Goal: Transaction & Acquisition: Book appointment/travel/reservation

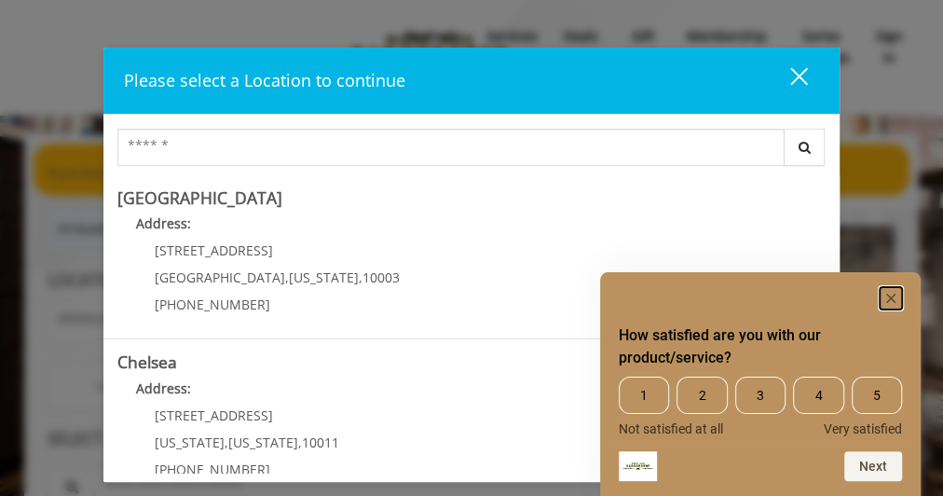
click at [889, 294] on rect "Hide survey" at bounding box center [891, 298] width 22 height 22
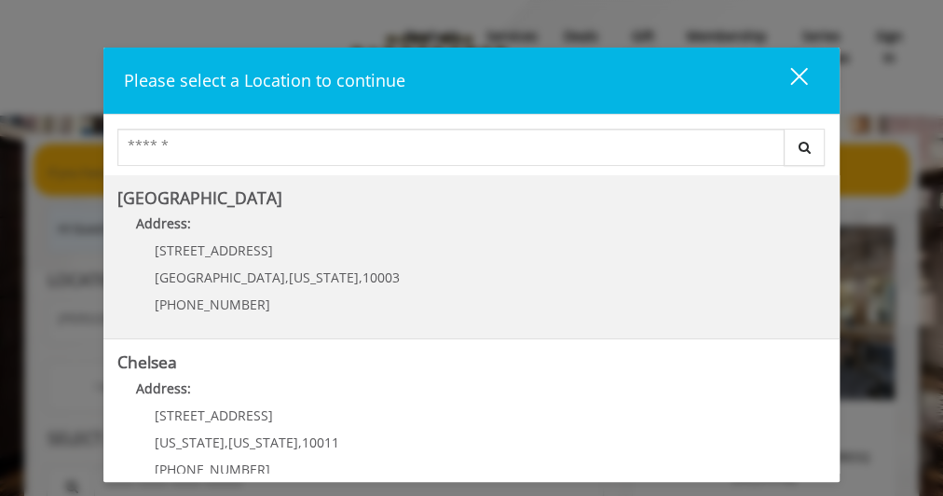
click at [554, 206] on Village "Greenwich Village Address: 60 E 8th St Manhattan , New York , 10003 (212) 598-1…" at bounding box center [470, 257] width 707 height 136
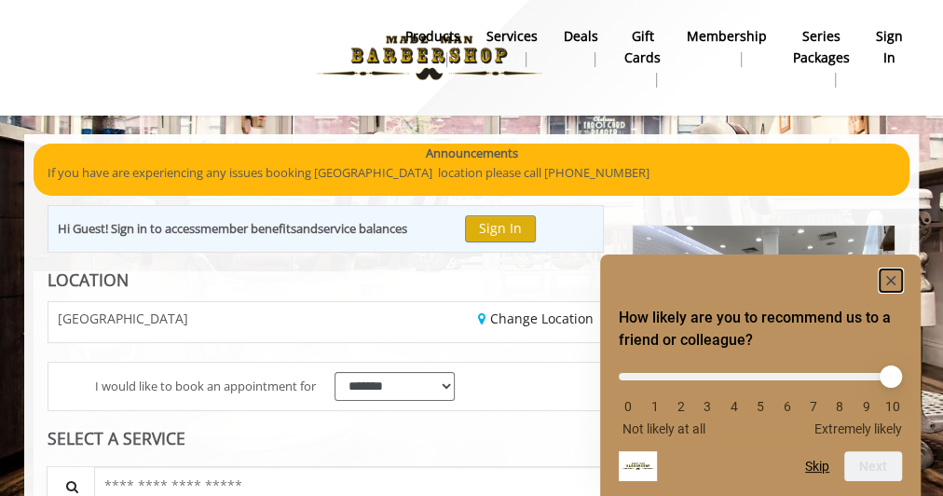
click at [887, 277] on rect "Hide survey" at bounding box center [891, 280] width 22 height 22
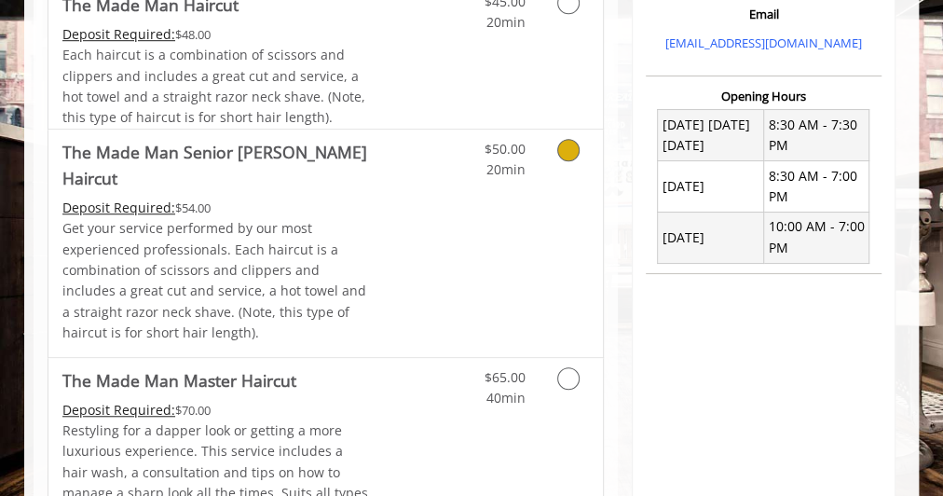
click at [524, 191] on div "$50.00 20min" at bounding box center [533, 243] width 139 height 227
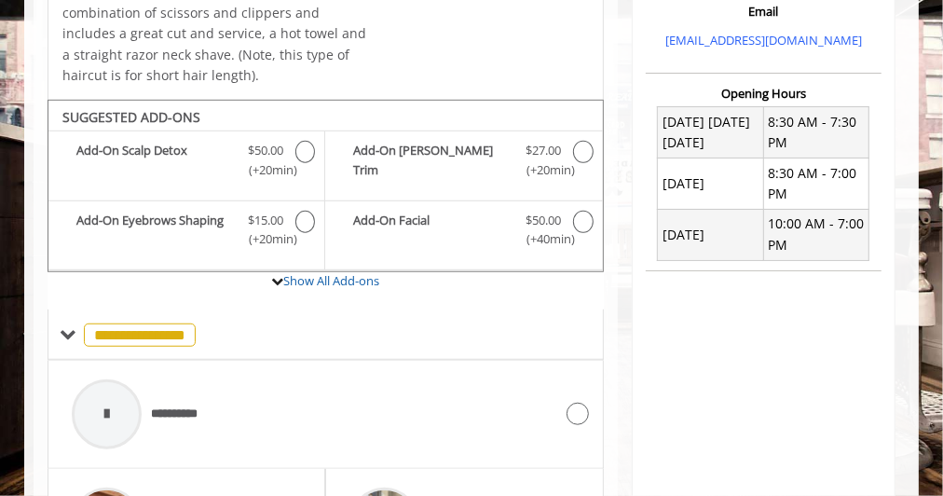
scroll to position [596, 0]
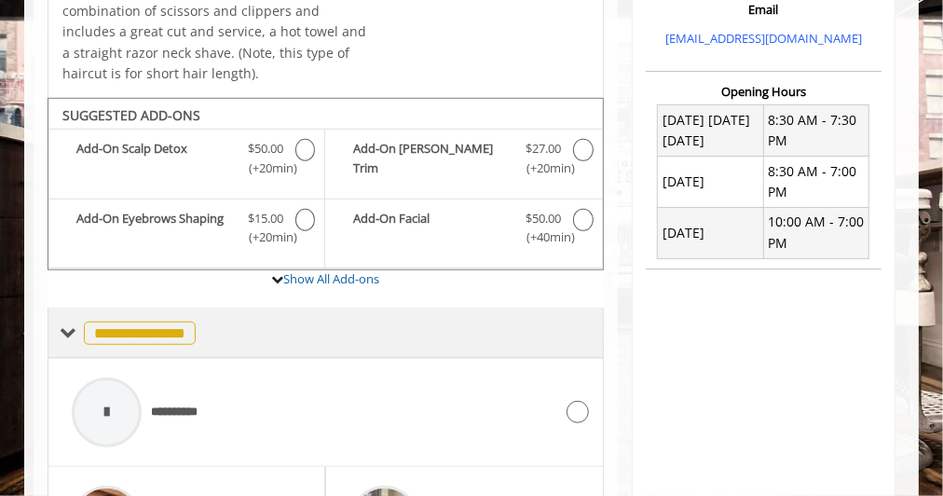
click at [137, 321] on span "**********" at bounding box center [140, 332] width 112 height 23
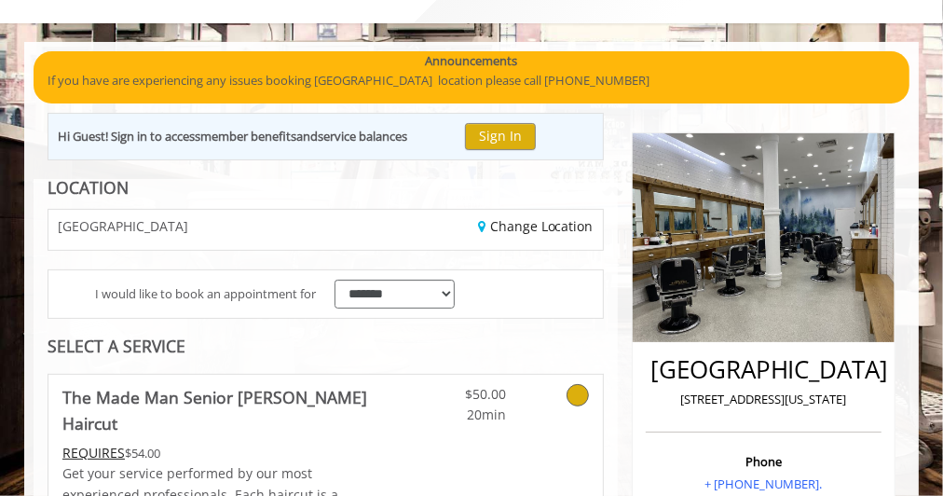
scroll to position [93, 0]
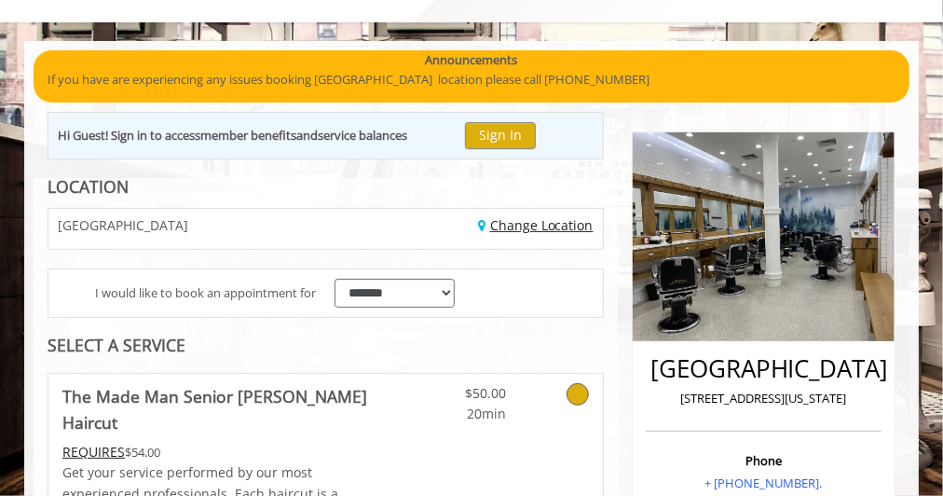
click at [555, 221] on link "Change Location" at bounding box center [536, 225] width 116 height 18
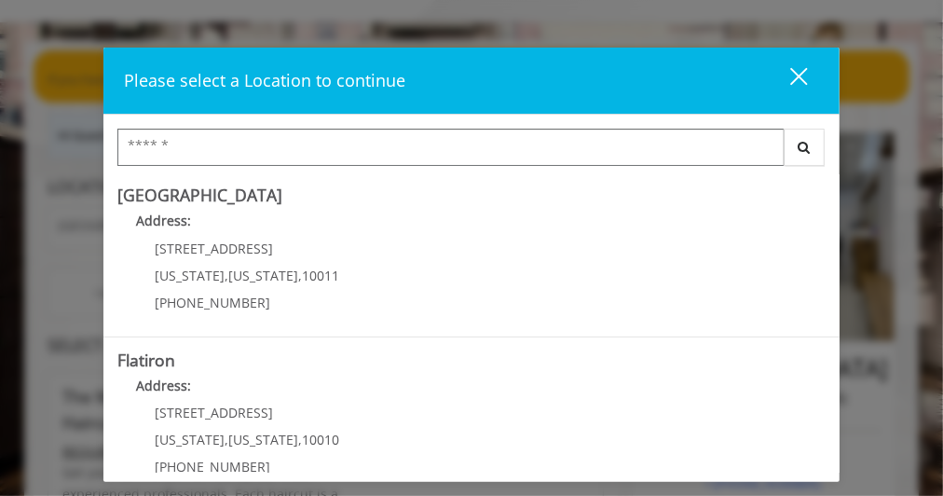
scroll to position [332, 0]
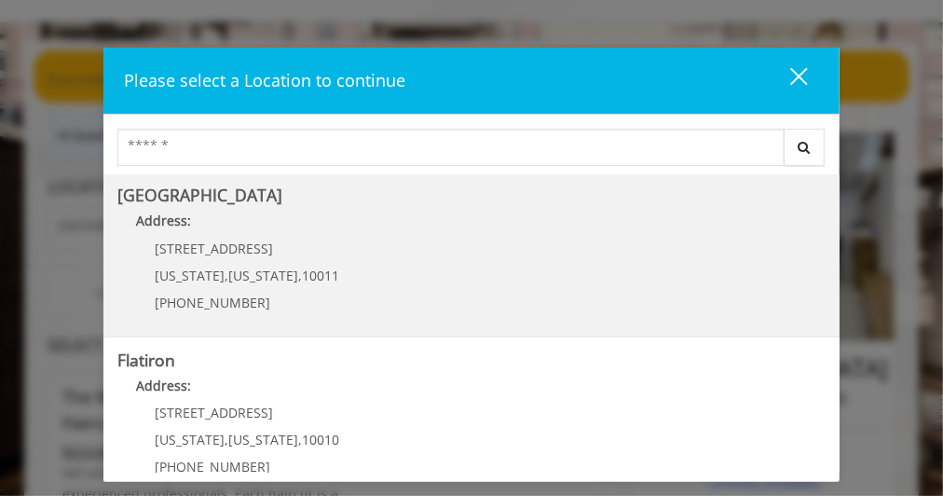
click at [446, 227] on Street "Address:" at bounding box center [470, 226] width 707 height 30
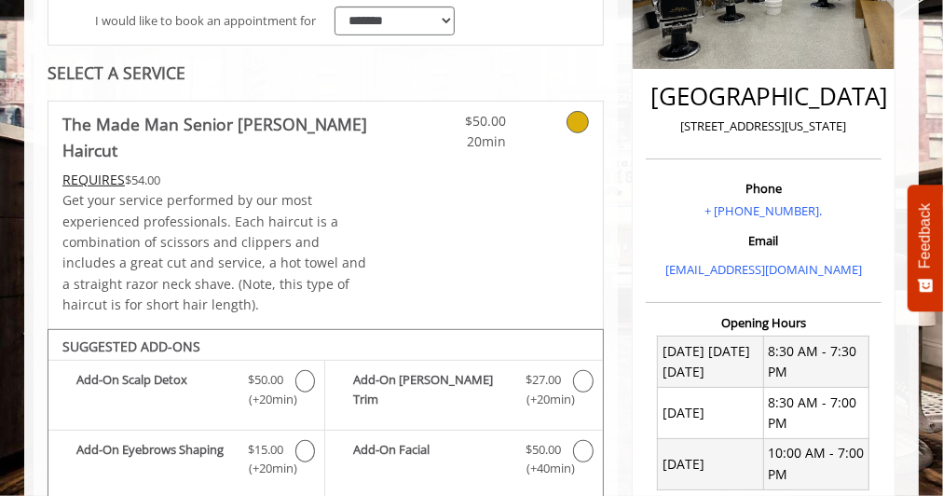
scroll to position [366, 0]
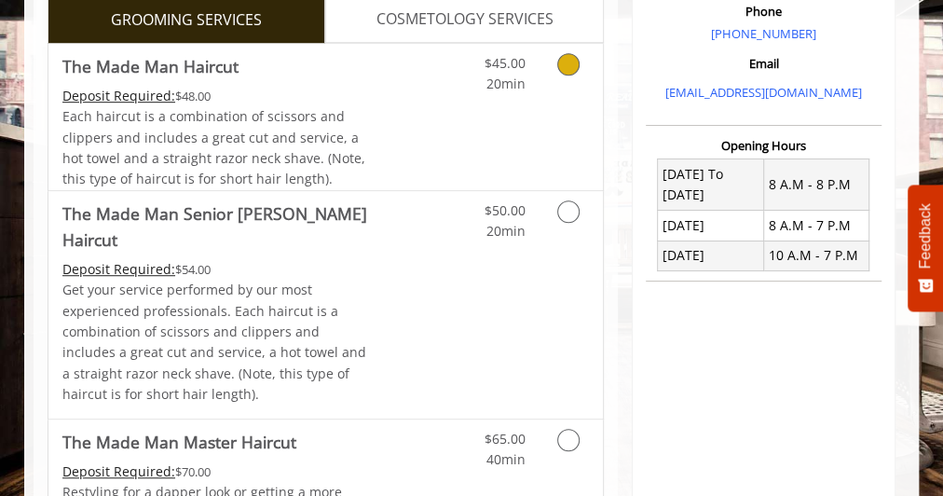
scroll to position [531, 0]
click at [542, 299] on div "$50.00 20min" at bounding box center [533, 303] width 139 height 227
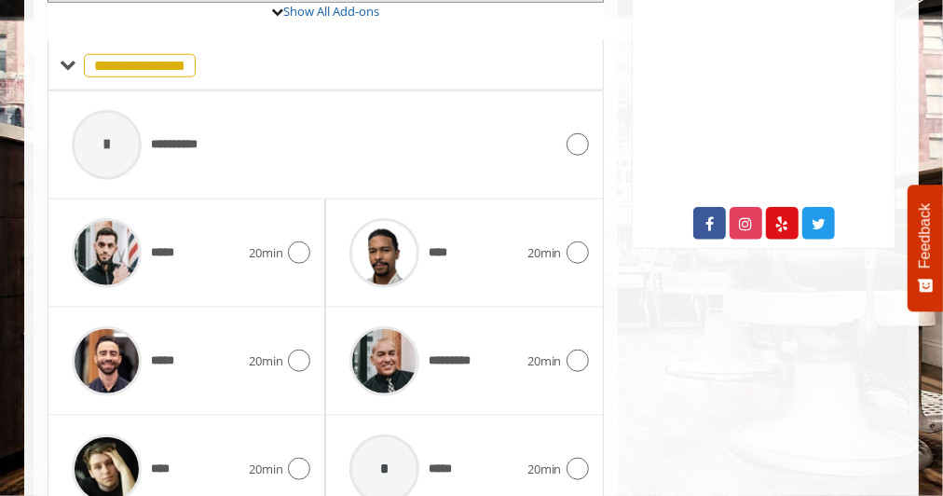
scroll to position [856, 0]
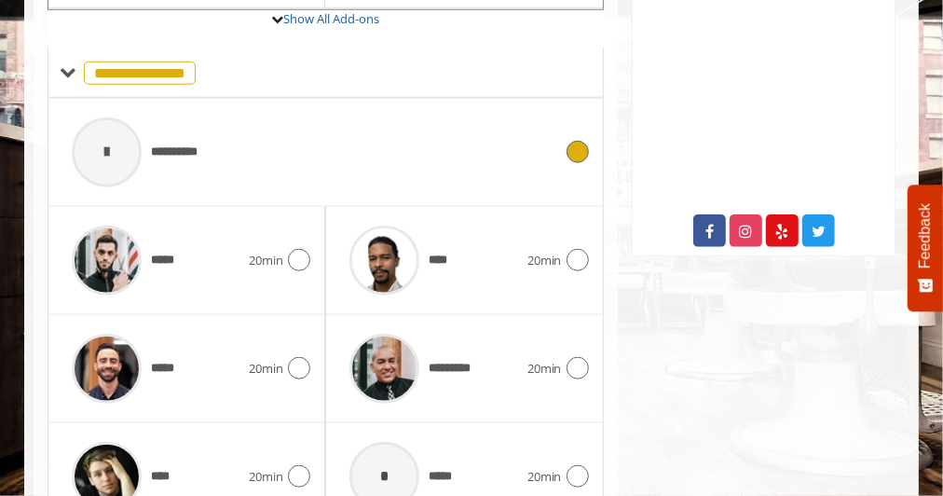
click at [577, 141] on icon at bounding box center [578, 152] width 22 height 22
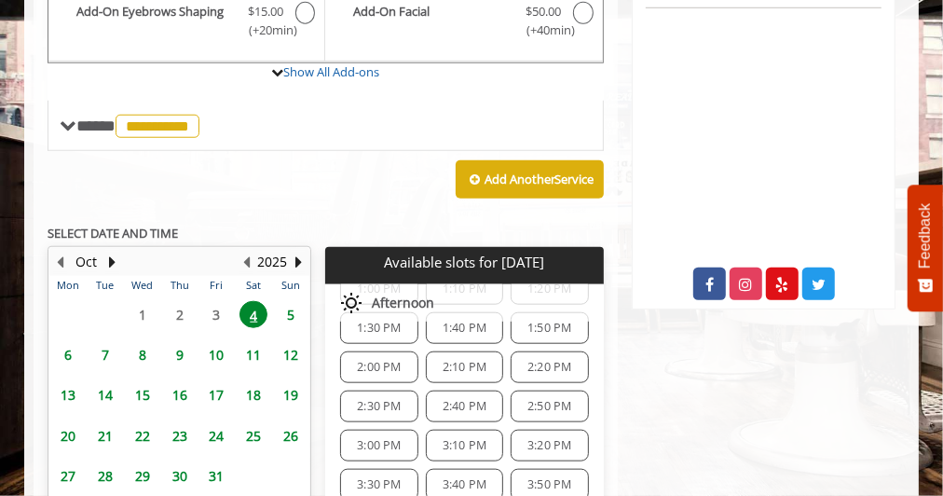
scroll to position [278, 0]
click at [553, 362] on span "2:20 PM" at bounding box center [549, 369] width 44 height 15
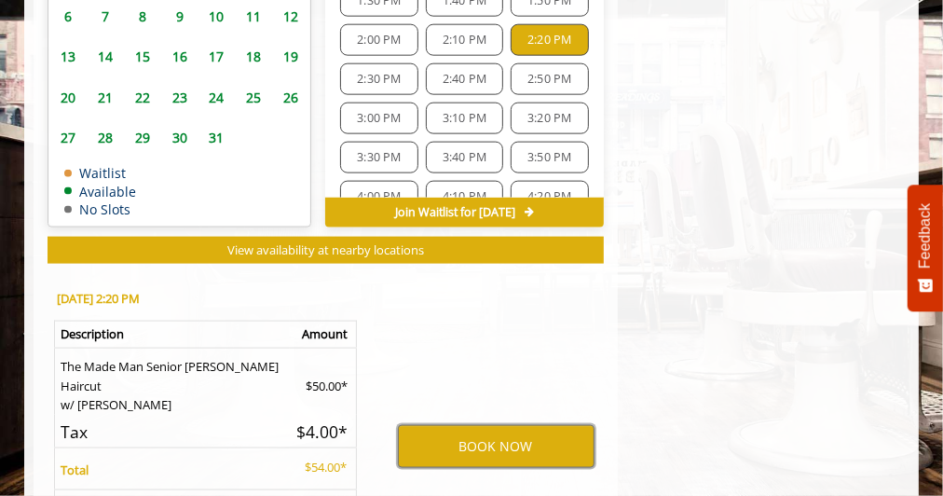
scroll to position [1143, 0]
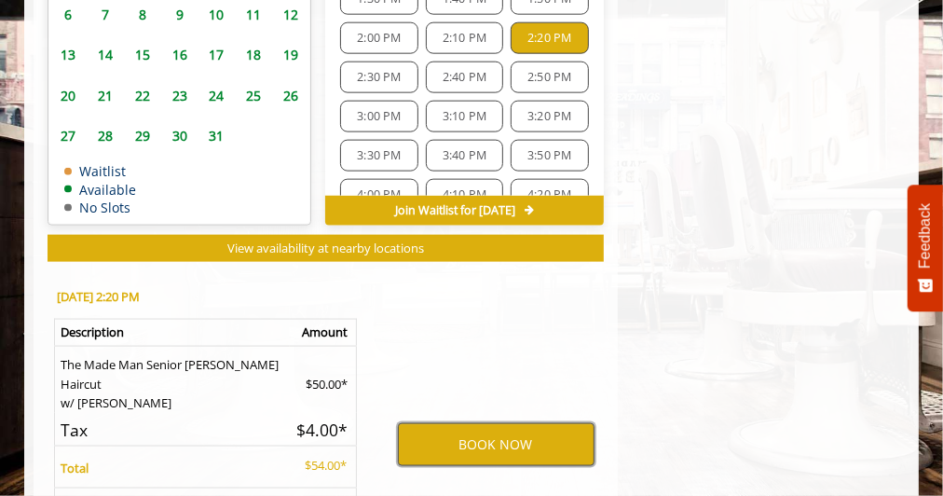
click at [502, 423] on button "BOOK NOW" at bounding box center [496, 444] width 197 height 43
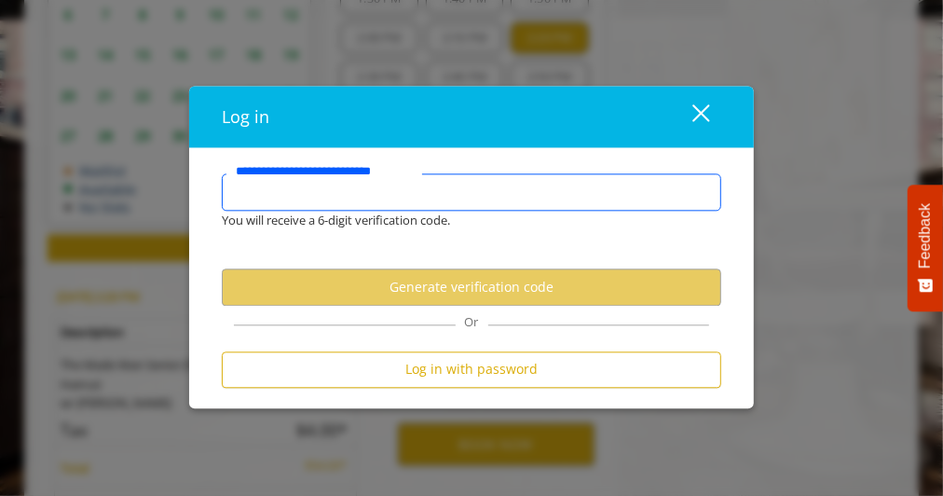
click at [474, 208] on input "**********" at bounding box center [471, 191] width 499 height 37
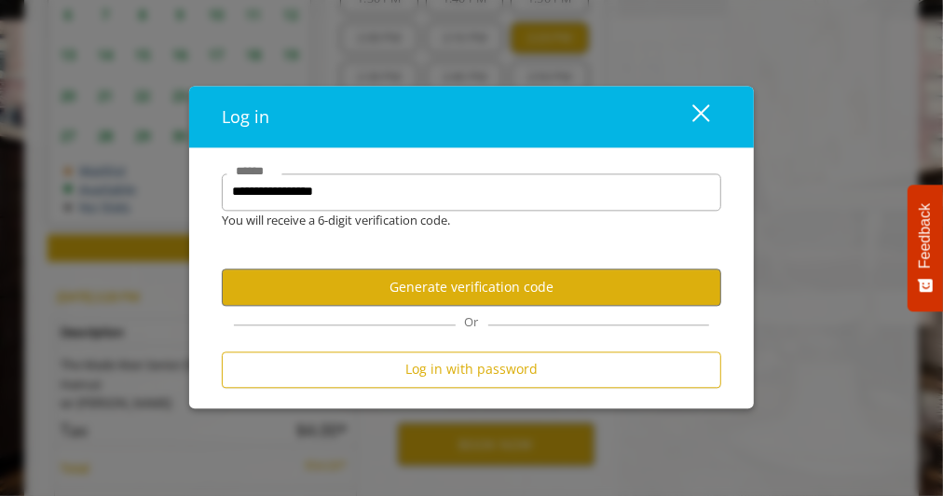
click at [721, 198] on nordpass-icon at bounding box center [721, 191] width 0 height 16
click at [189, 408] on nordpass-autofill-portal at bounding box center [189, 408] width 0 height 0
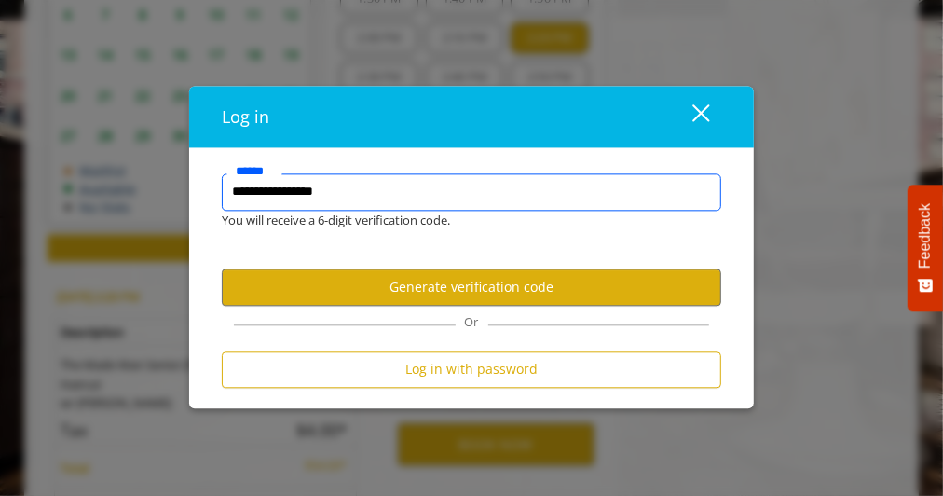
type input "**********"
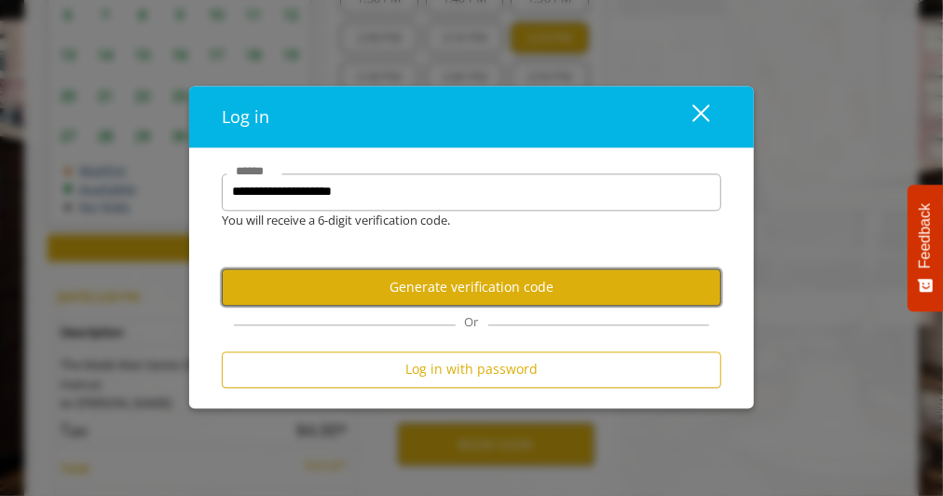
click at [472, 296] on button "Generate verification code" at bounding box center [471, 287] width 499 height 36
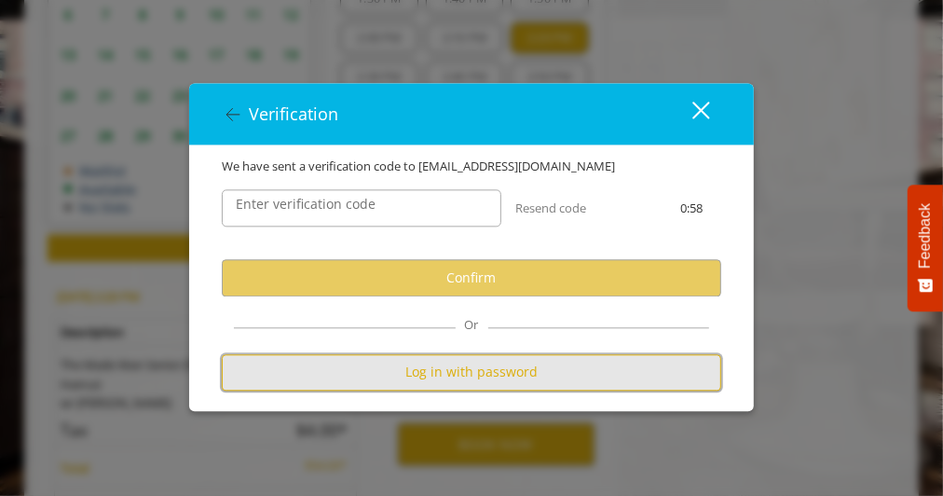
click at [510, 358] on button "Log in with password" at bounding box center [471, 372] width 499 height 36
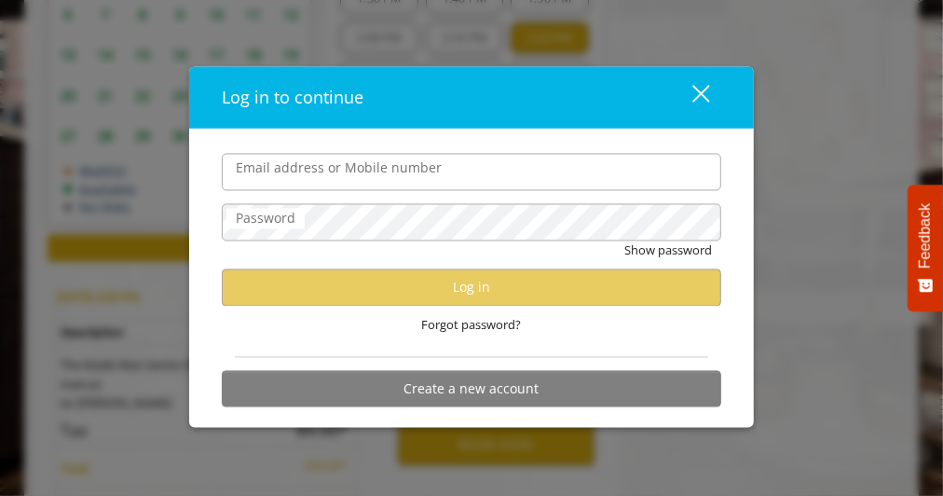
click at [721, 183] on nordpass-icon at bounding box center [721, 171] width 0 height 37
click at [189, 428] on nordpass-autofill-portal at bounding box center [189, 428] width 0 height 0
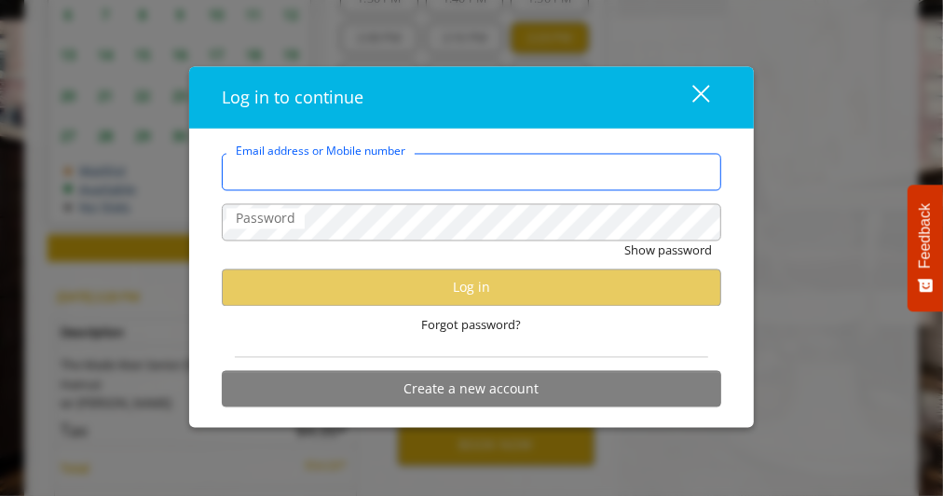
type input "**********"
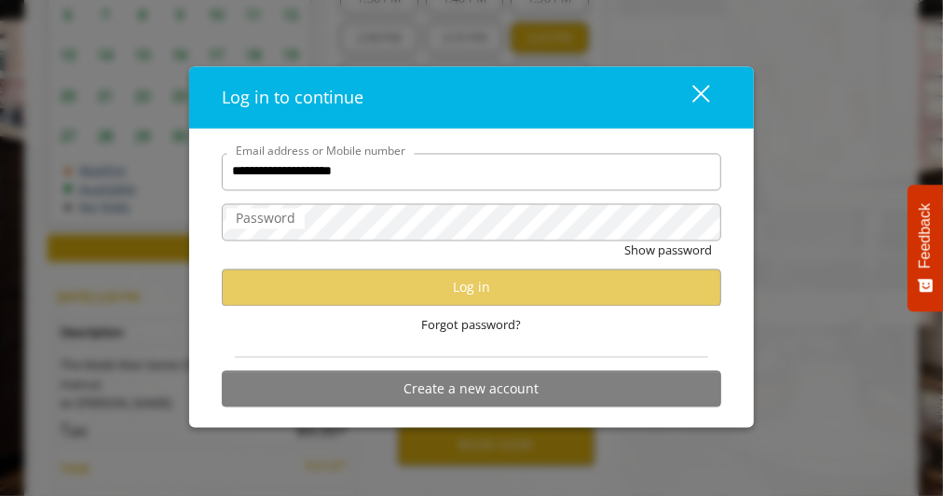
click at [721, 224] on nordpass-icon at bounding box center [721, 221] width 0 height 37
click at [634, 102] on div "Log in to continue" at bounding box center [440, 97] width 436 height 27
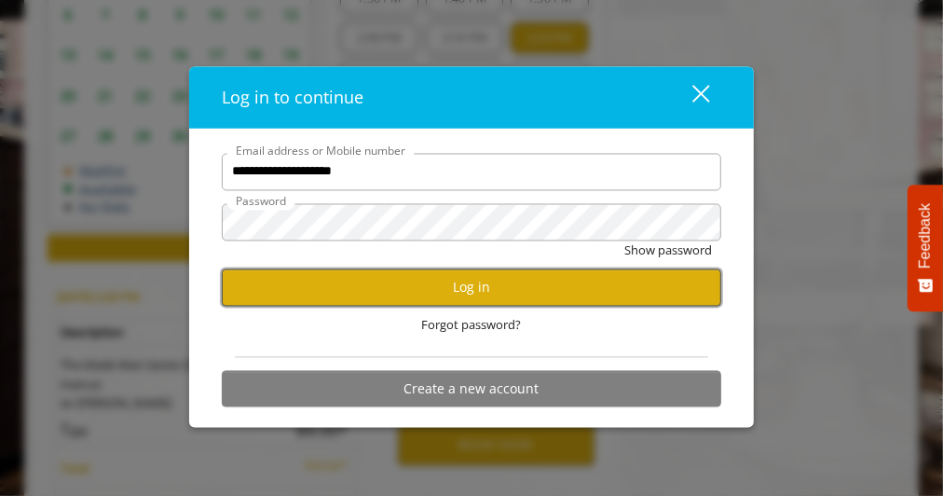
click at [258, 287] on button "Log in" at bounding box center [471, 287] width 499 height 36
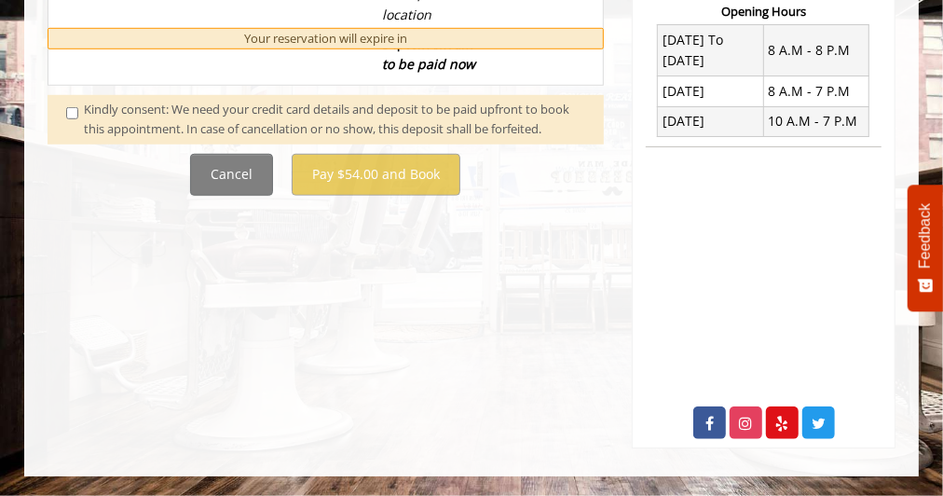
scroll to position [0, 0]
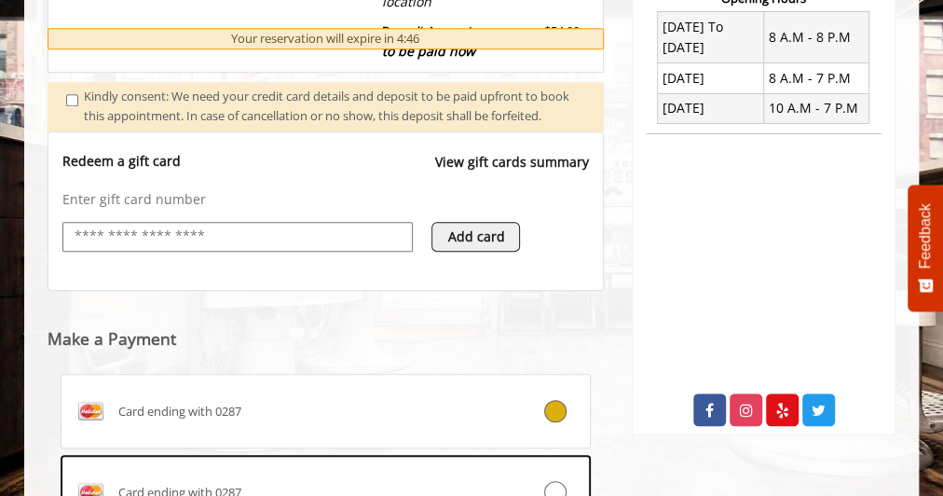
scroll to position [964, 0]
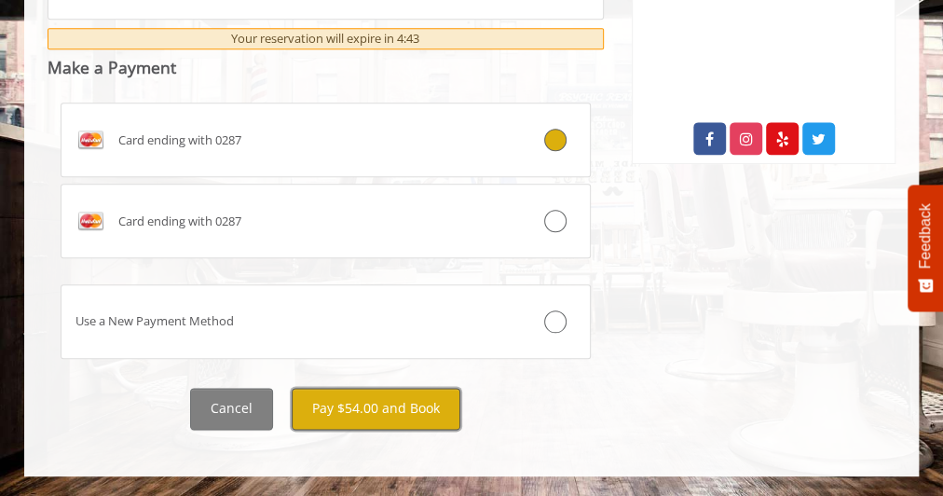
click at [424, 399] on button "Pay $54.00 and Book" at bounding box center [376, 409] width 169 height 42
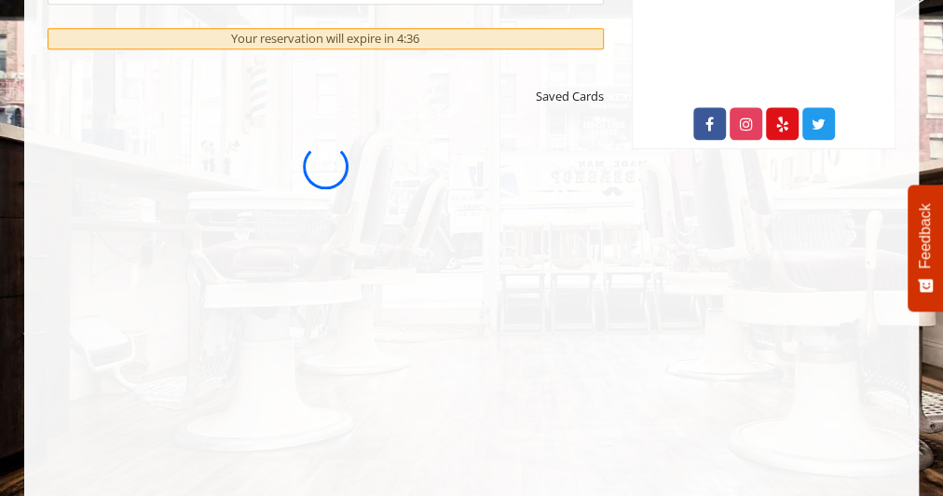
scroll to position [0, 0]
